Goal: Information Seeking & Learning: Learn about a topic

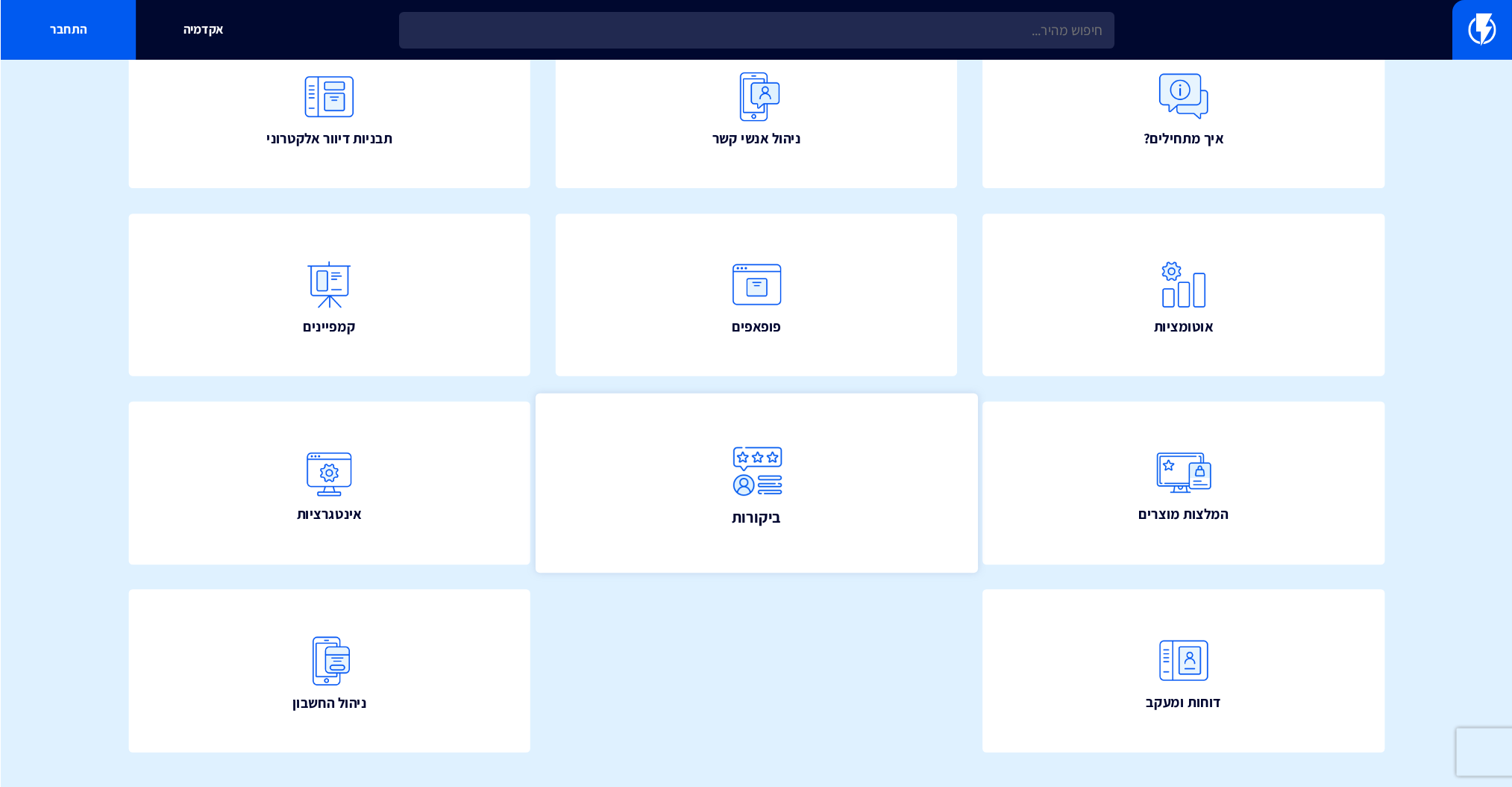
scroll to position [186, 0]
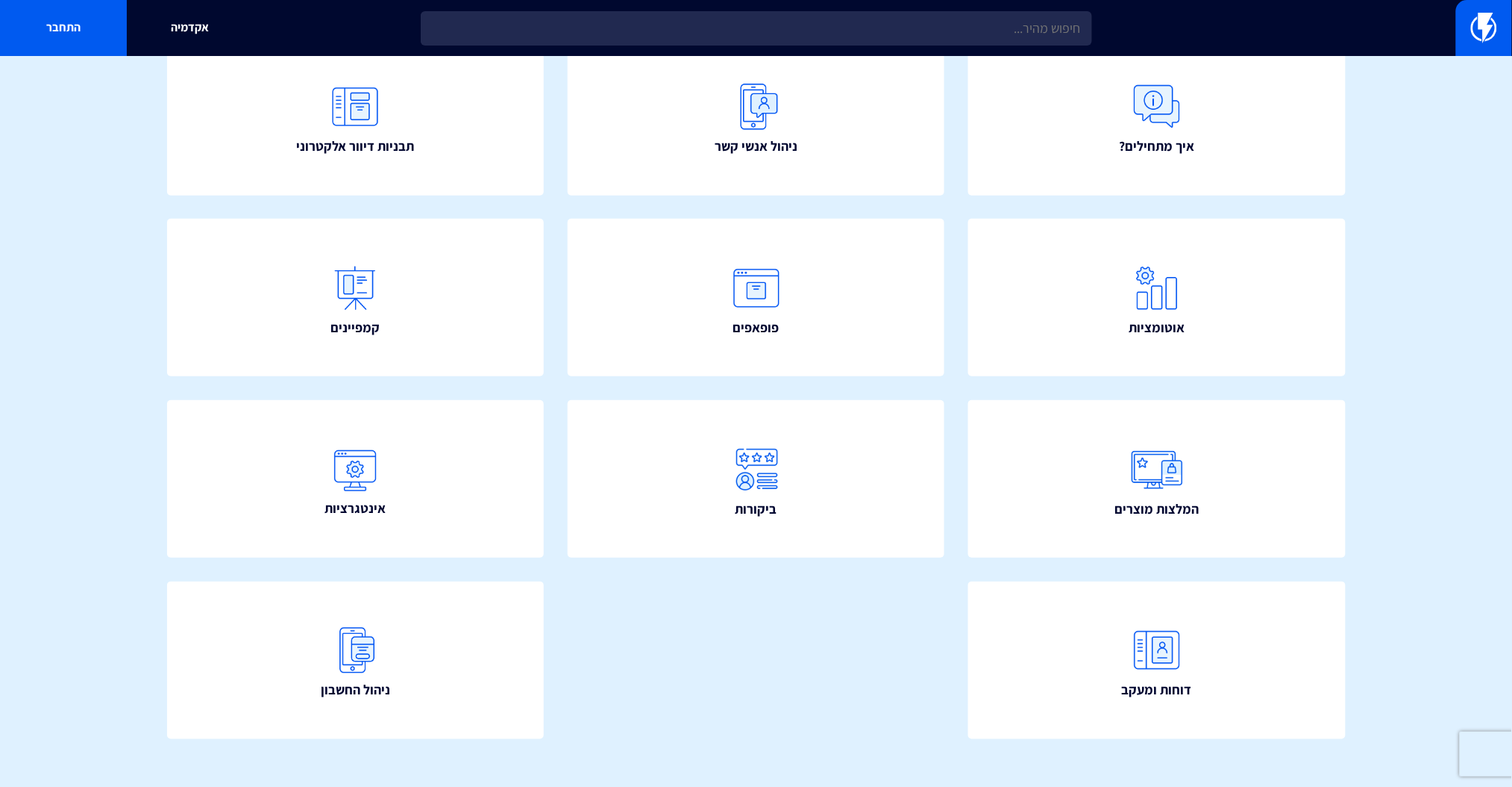
drag, startPoint x: 800, startPoint y: 698, endPoint x: 797, endPoint y: 680, distance: 18.2
click at [800, 590] on div "איך מתחילים? ניהול אנשי קשר תבניות דיוור אלקטרוני" at bounding box center [756, 401] width 1268 height 815
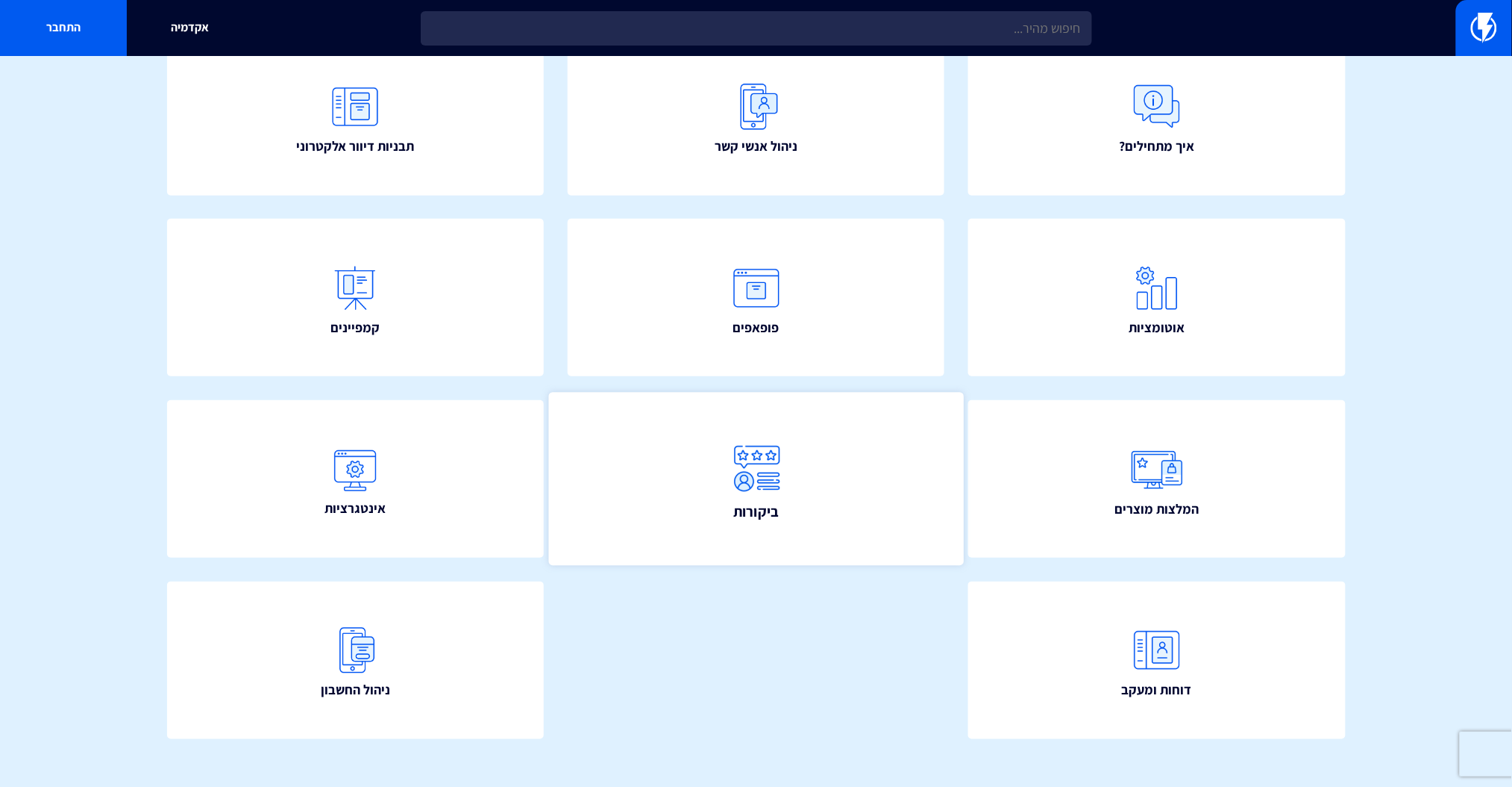
click at [779, 488] on img at bounding box center [756, 468] width 66 height 66
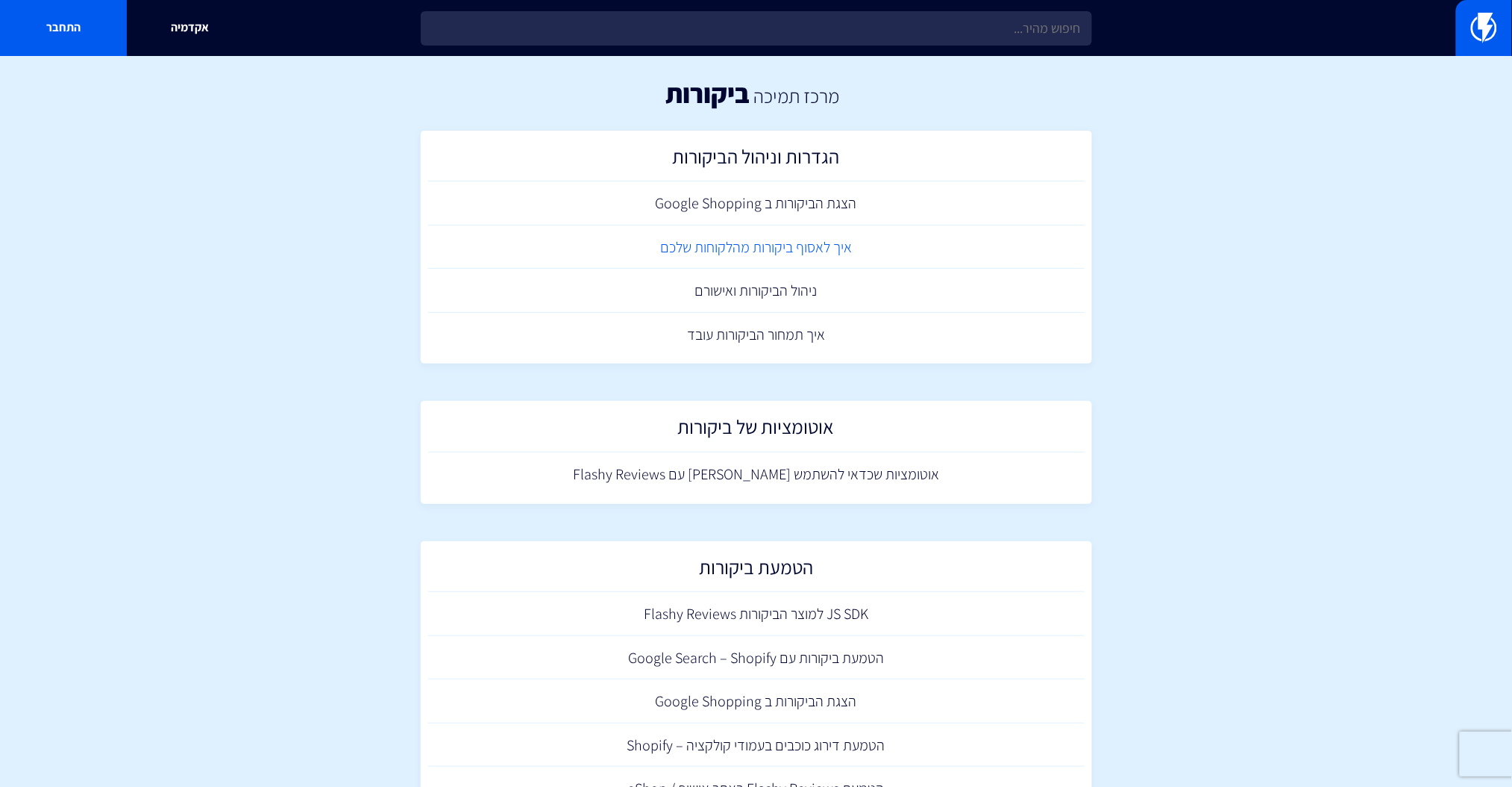
click at [795, 238] on link "איך לאסוף ביקורות מהלקוחות שלכם" at bounding box center [756, 248] width 657 height 44
click at [771, 209] on link "הצגת הביקורות ב Google Shopping" at bounding box center [756, 204] width 657 height 44
click at [758, 288] on link "ניהול הביקורות ואישורם" at bounding box center [756, 291] width 657 height 44
click at [742, 150] on h2 "הגדרות וניהול הביקורות" at bounding box center [756, 161] width 642 height 29
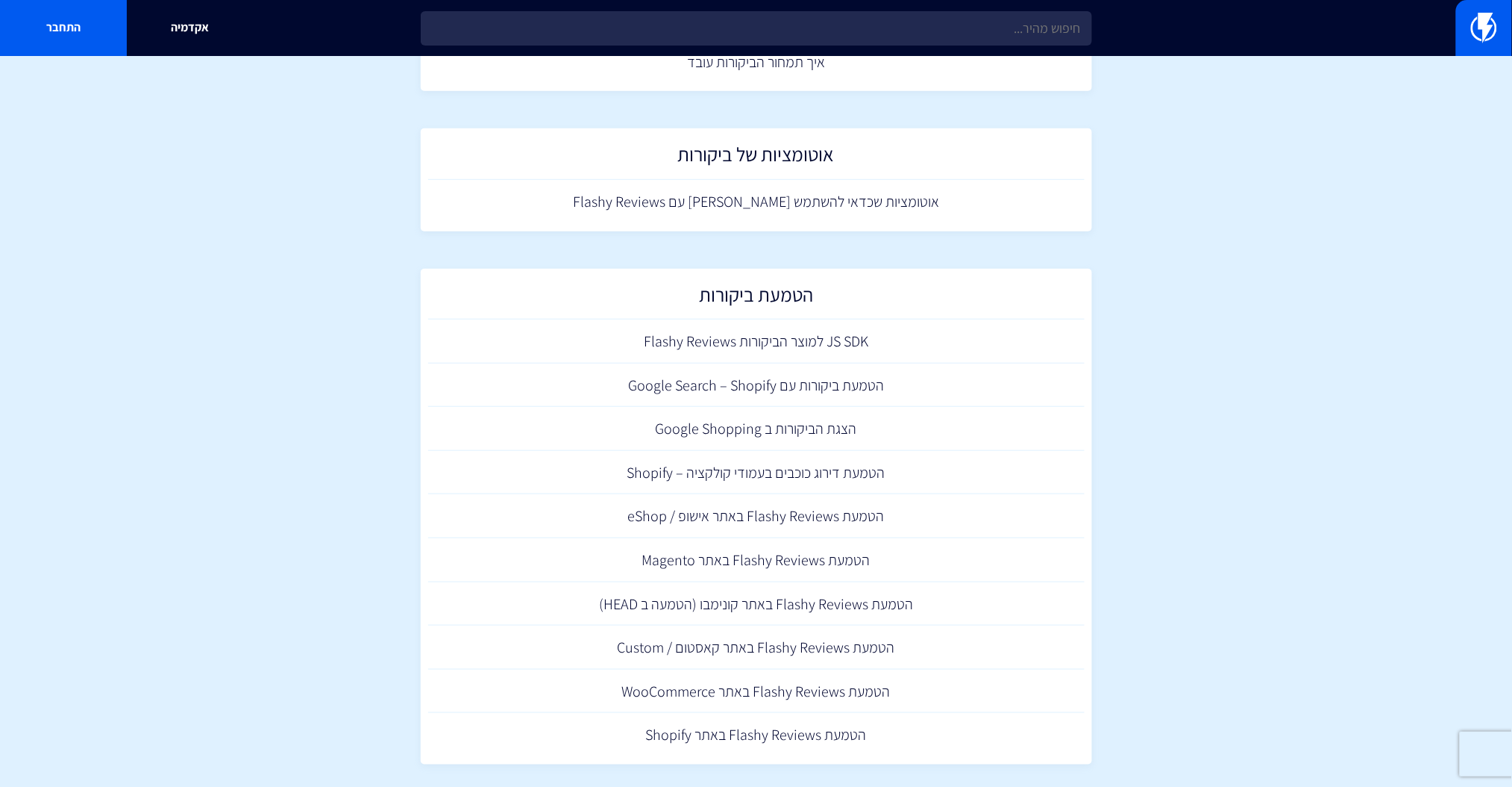
scroll to position [286, 0]
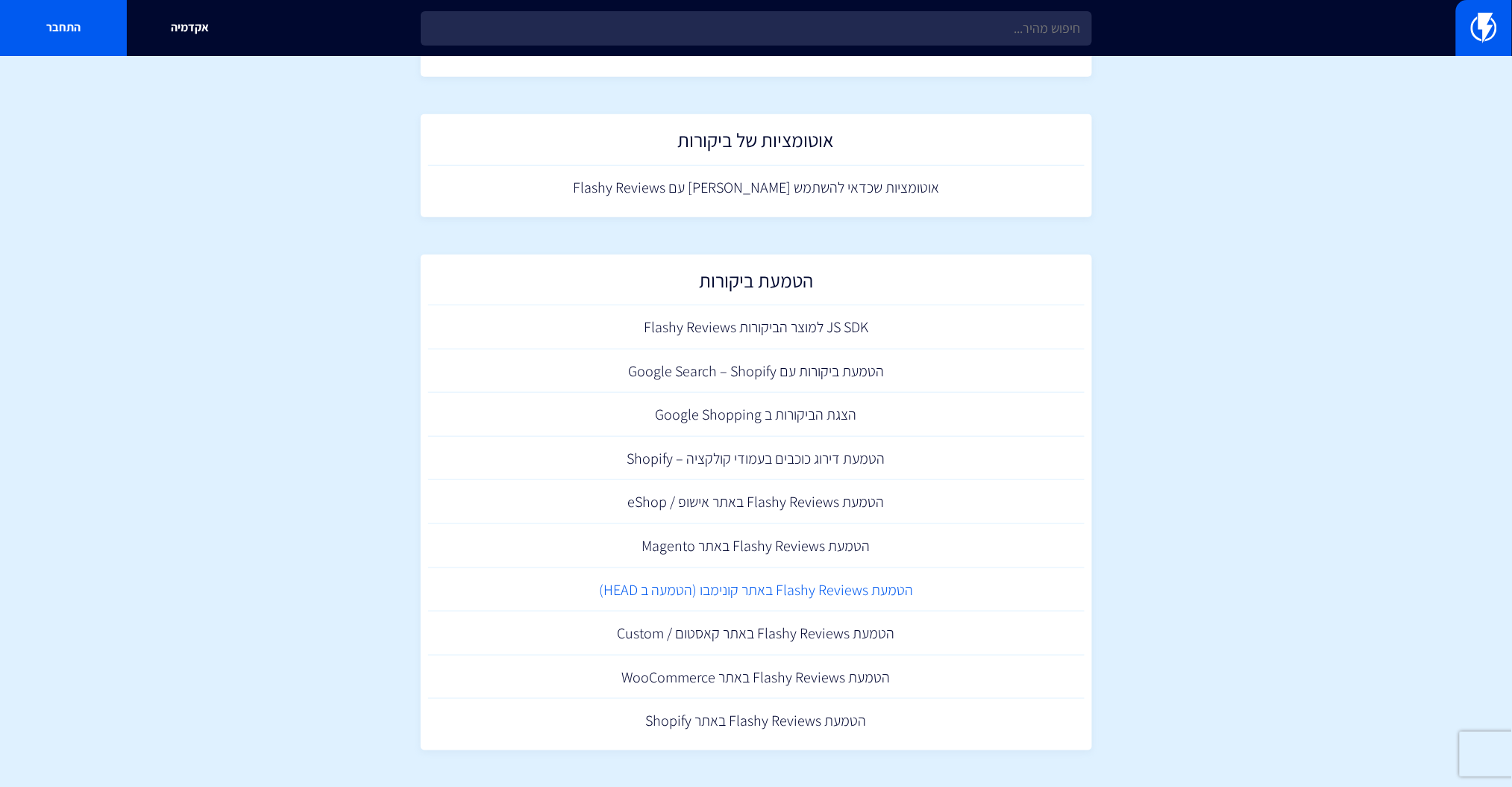
click at [756, 591] on link "הטמעת Flashy Reviews באתר קונימבו (הטמעה ב HEAD)" at bounding box center [756, 590] width 657 height 44
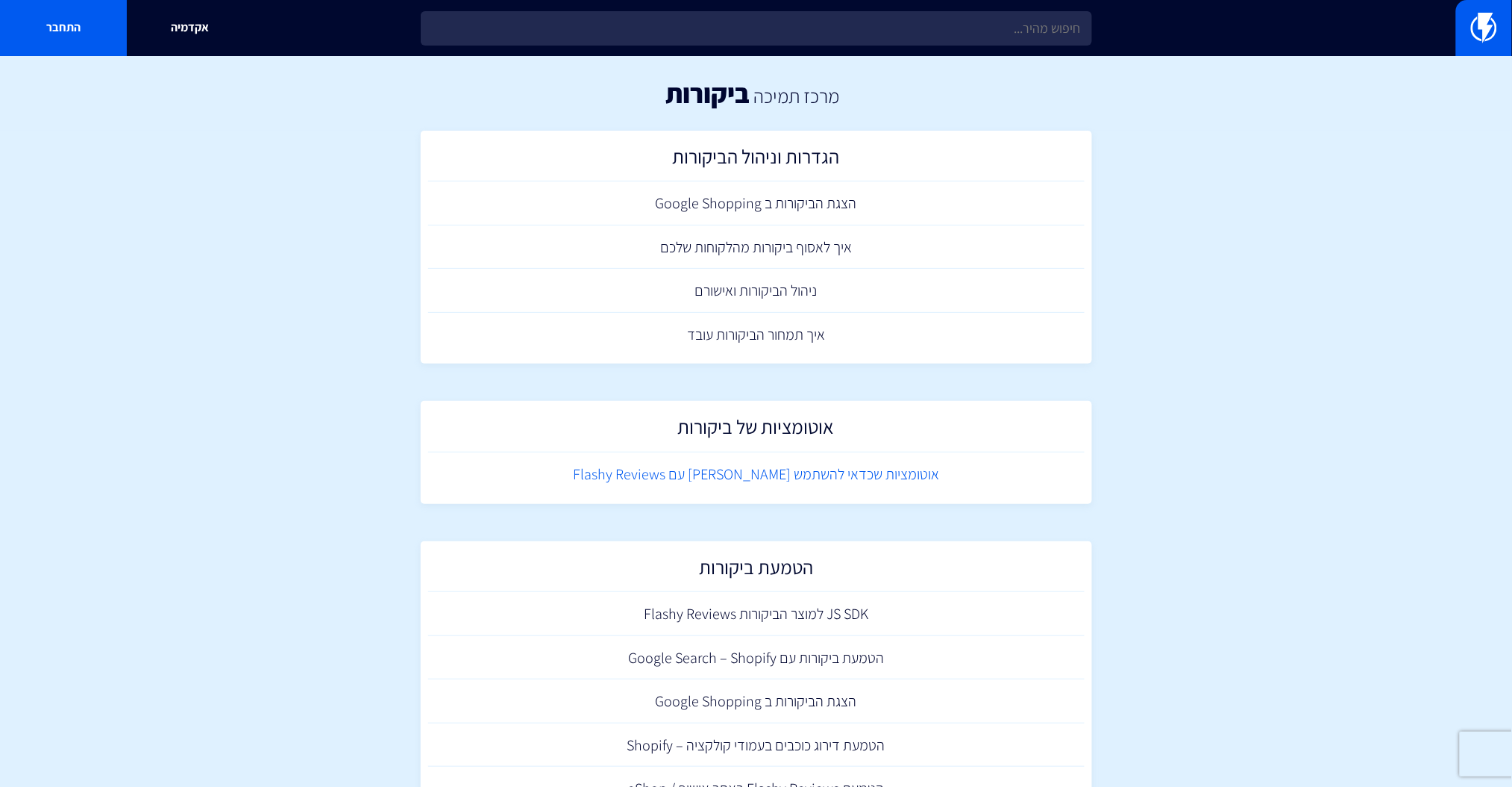
click at [819, 484] on link "אוטומציות שכדאי להשתמש בהם עם Flashy Reviews" at bounding box center [756, 474] width 657 height 44
click at [784, 343] on link "איך תמחור הביקורות עובד" at bounding box center [756, 335] width 657 height 44
click at [1392, 268] on section "מרכז תמיכה ביקורות הגדרות וניהול הביקורות הצגת הביקורות ב Google Shopping איך ל…" at bounding box center [756, 565] width 1512 height 1018
click at [1341, 368] on section "מרכז תמיכה ביקורות הגדרות וניהול הביקורות הצגת הביקורות ב Google Shopping איך ל…" at bounding box center [756, 565] width 1512 height 1018
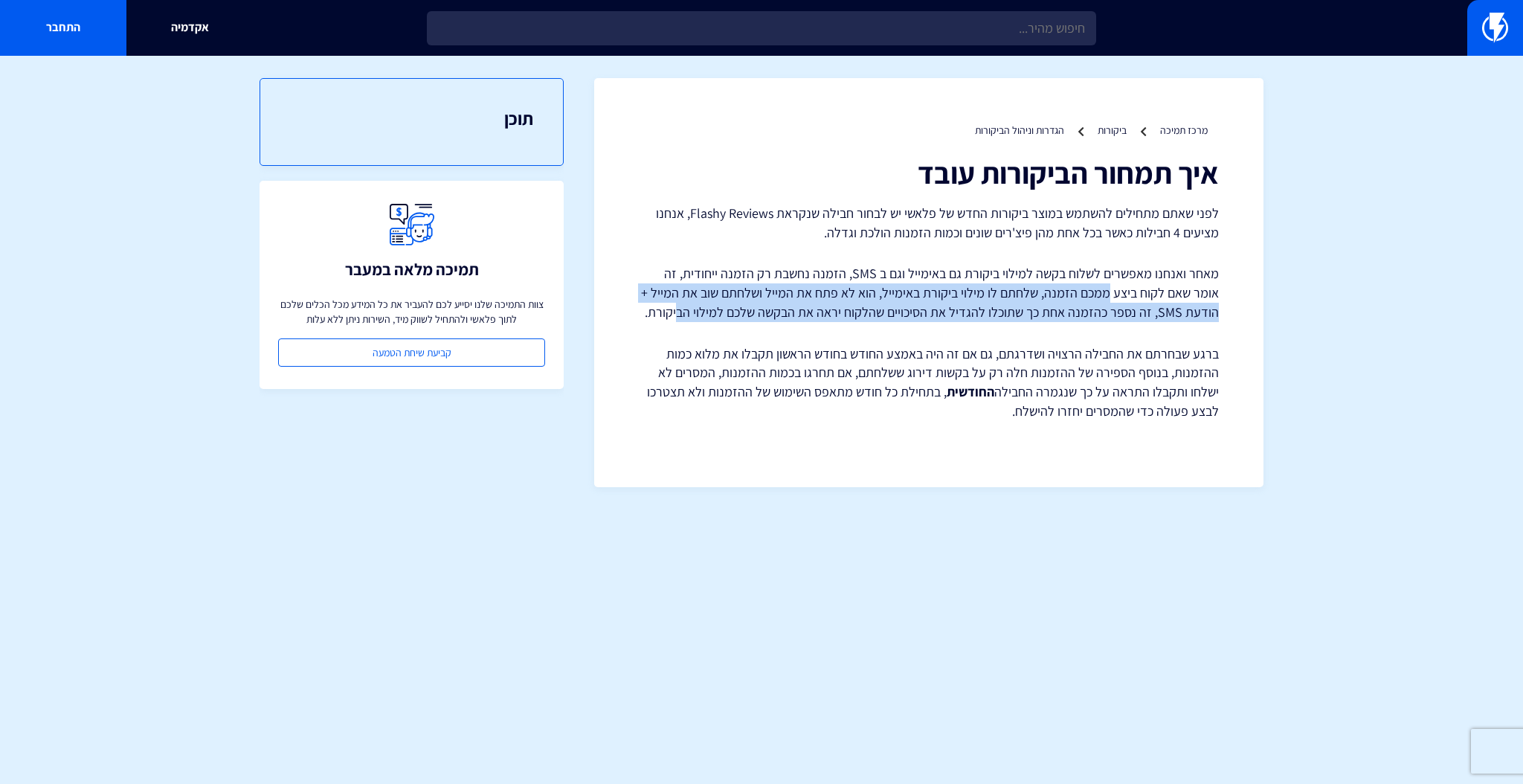
drag, startPoint x: 1120, startPoint y: 302, endPoint x: 722, endPoint y: 314, distance: 398.2
click at [722, 314] on p "מאחר ואנחנו מאפשרים לשלוח בקשה למילוי ביקורת גם באימייל וגם ב SMS, הזמנה נחשבת …" at bounding box center [929, 292] width 580 height 58
